Goal: Task Accomplishment & Management: Manage account settings

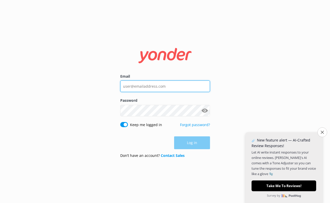
click at [129, 87] on input "Email" at bounding box center [165, 86] width 90 height 12
type input "matt@adventuresport.co.uk"
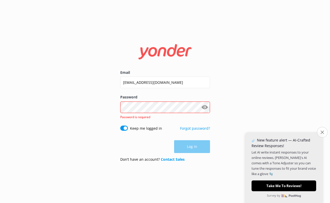
click at [320, 131] on icon "Close survey" at bounding box center [321, 131] width 3 height 3
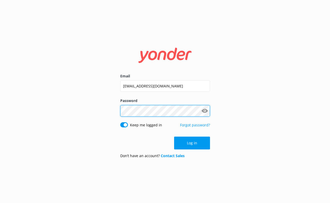
click button "Log in" at bounding box center [192, 142] width 36 height 13
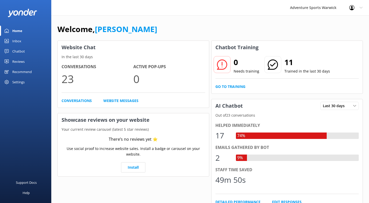
click at [20, 79] on div "Settings" at bounding box center [18, 82] width 12 height 10
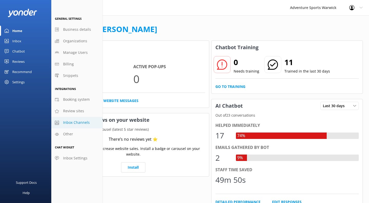
click at [74, 121] on span "Inbox Channels" at bounding box center [76, 123] width 27 height 6
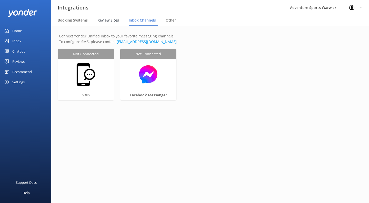
click at [107, 22] on span "Review Sites" at bounding box center [108, 20] width 22 height 5
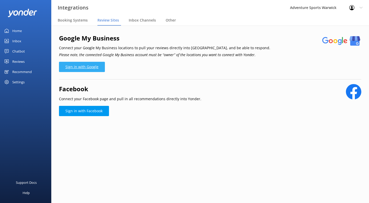
click at [80, 71] on link "Sign in with Google" at bounding box center [82, 67] width 46 height 10
click at [93, 68] on link "Sign in with Google" at bounding box center [82, 67] width 46 height 10
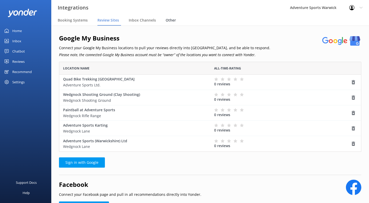
scroll to position [90, 302]
click at [352, 129] on use "grid" at bounding box center [352, 128] width 3 height 4
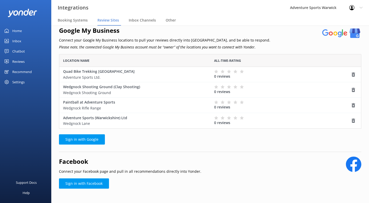
scroll to position [15, 0]
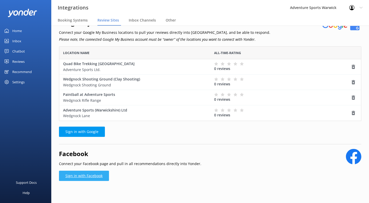
click at [87, 179] on link "Sign in with Facebook" at bounding box center [84, 176] width 50 height 10
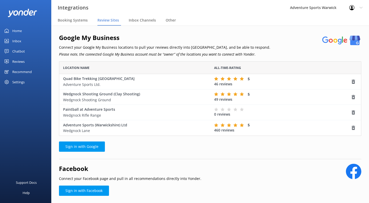
scroll to position [15, 0]
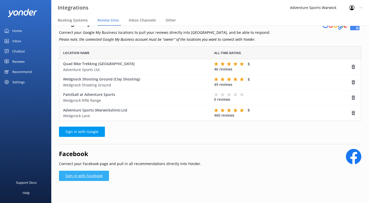
click at [91, 176] on link "Sign in with Facebook" at bounding box center [84, 176] width 50 height 10
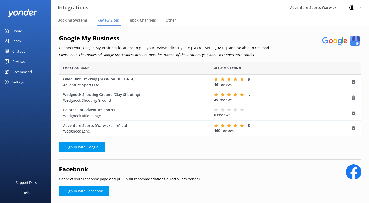
scroll to position [75, 302]
click at [84, 190] on link "Sign in with Facebook" at bounding box center [84, 191] width 50 height 10
